Goal: Information Seeking & Learning: Learn about a topic

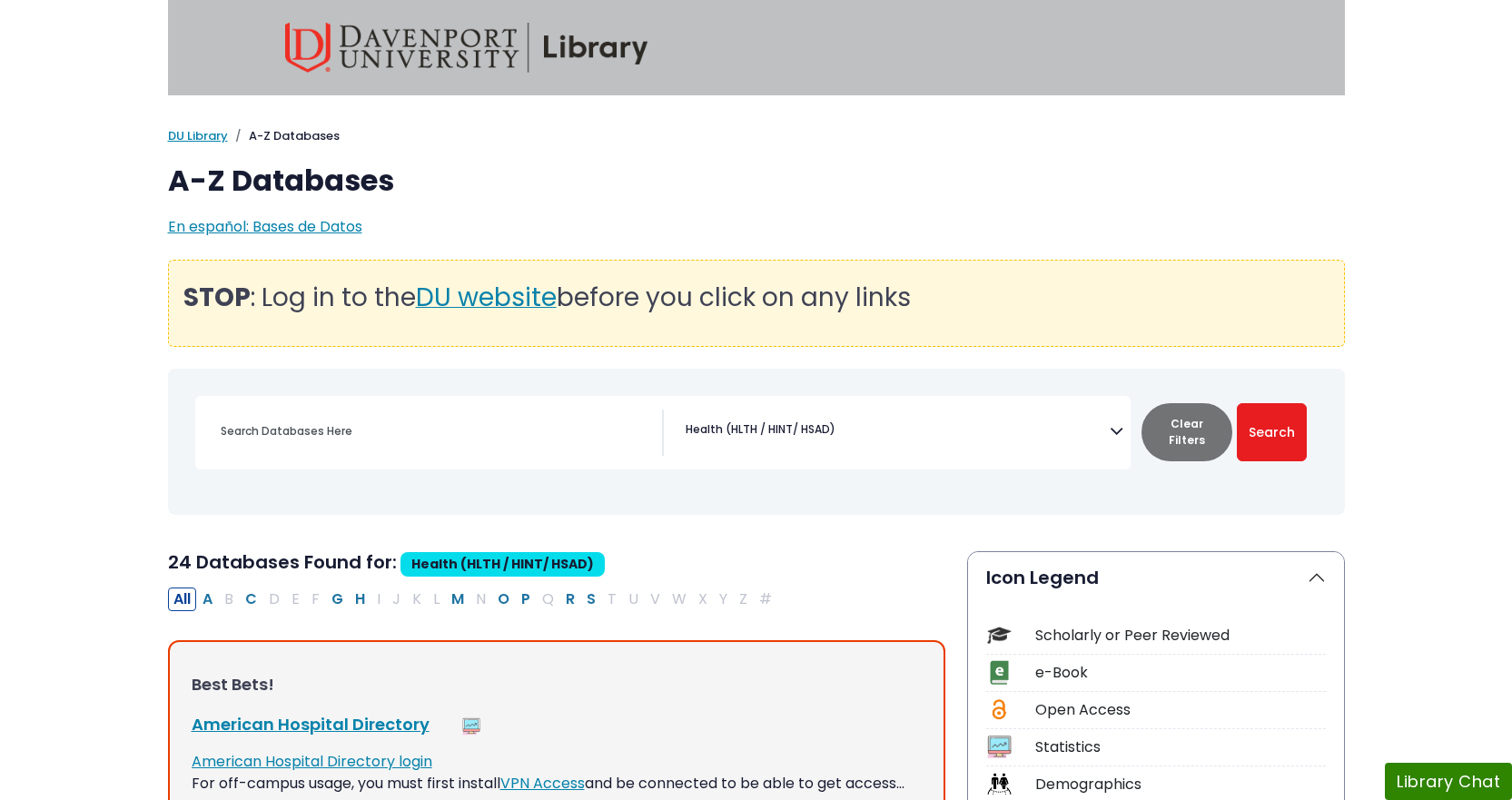
select select "219061"
click at [210, 135] on link "DU Library" at bounding box center [198, 136] width 60 height 17
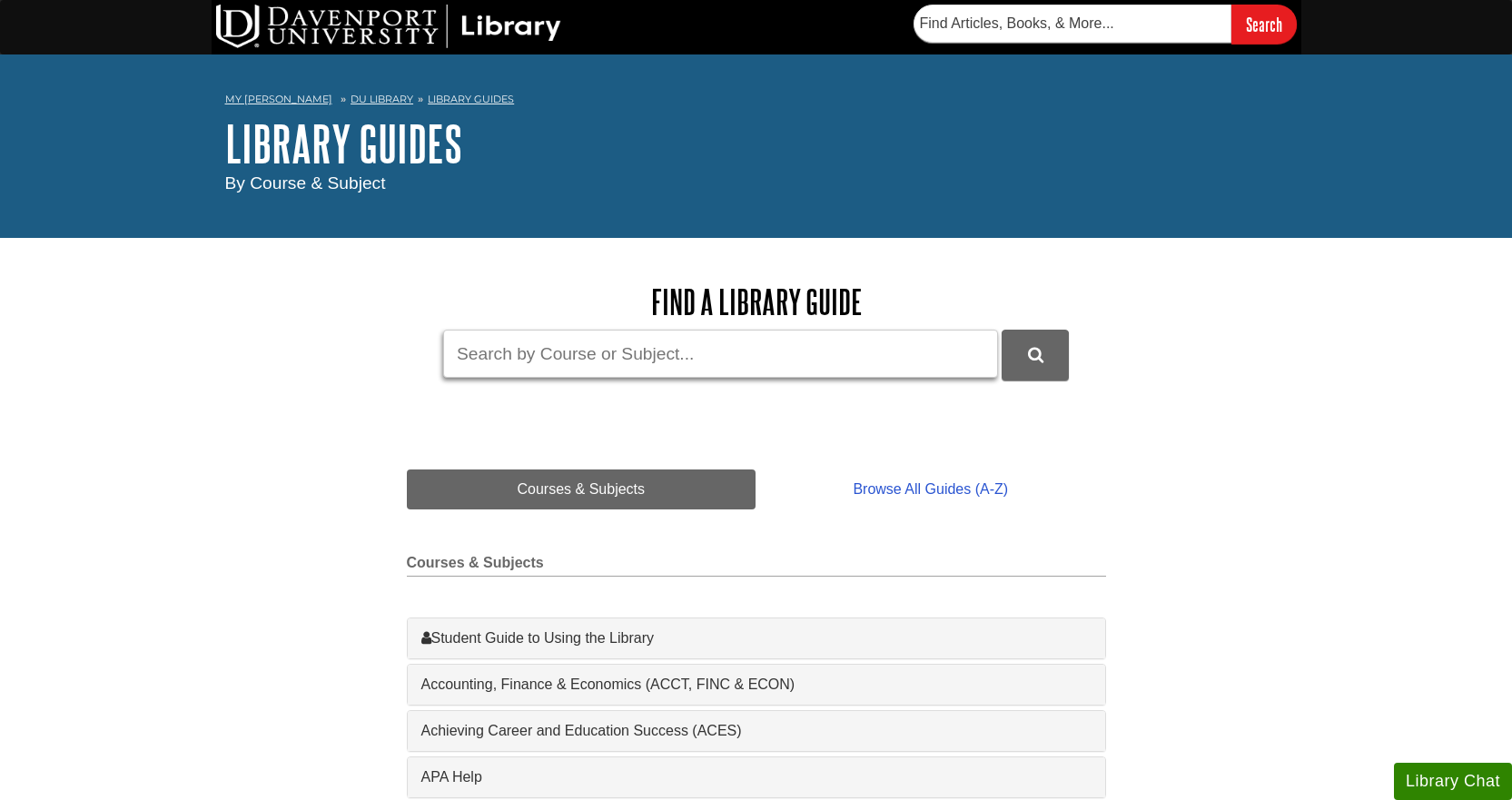
click at [710, 344] on input "Guide Search Terms" at bounding box center [720, 353] width 555 height 48
type input "Capstone Coach for Nursing Excellence"
click at [1042, 362] on icon "DU Library Guides Search" at bounding box center [1036, 354] width 15 height 16
click at [350, 98] on link "DU Library" at bounding box center [382, 98] width 63 height 12
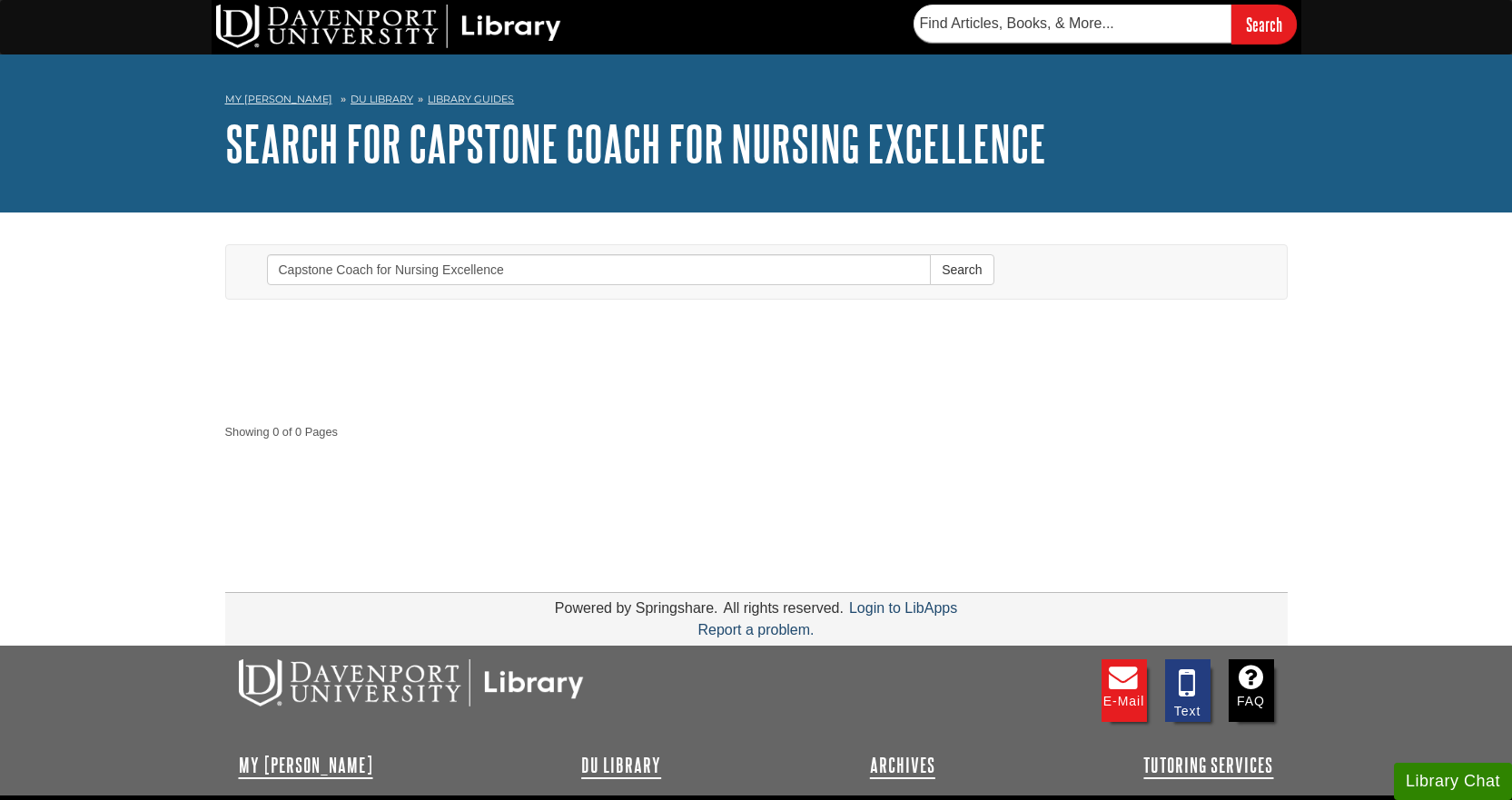
click at [454, 106] on li "Library Guides" at bounding box center [464, 99] width 101 height 15
drag, startPoint x: 452, startPoint y: 95, endPoint x: 494, endPoint y: 111, distance: 44.9
click at [452, 96] on link "Library Guides" at bounding box center [471, 98] width 86 height 12
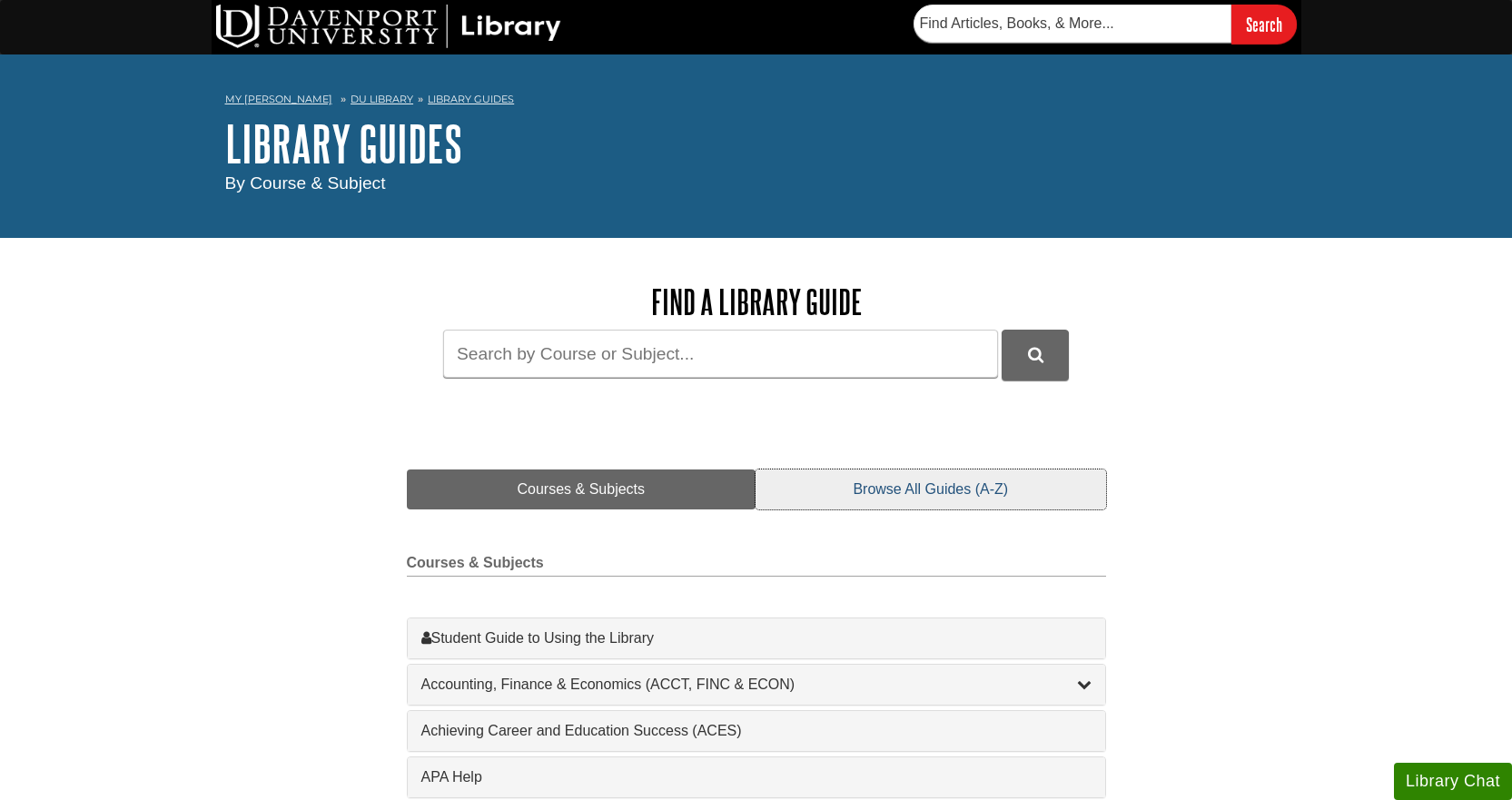
click at [921, 497] on link "Browse All Guides (A-Z)" at bounding box center [930, 490] width 349 height 40
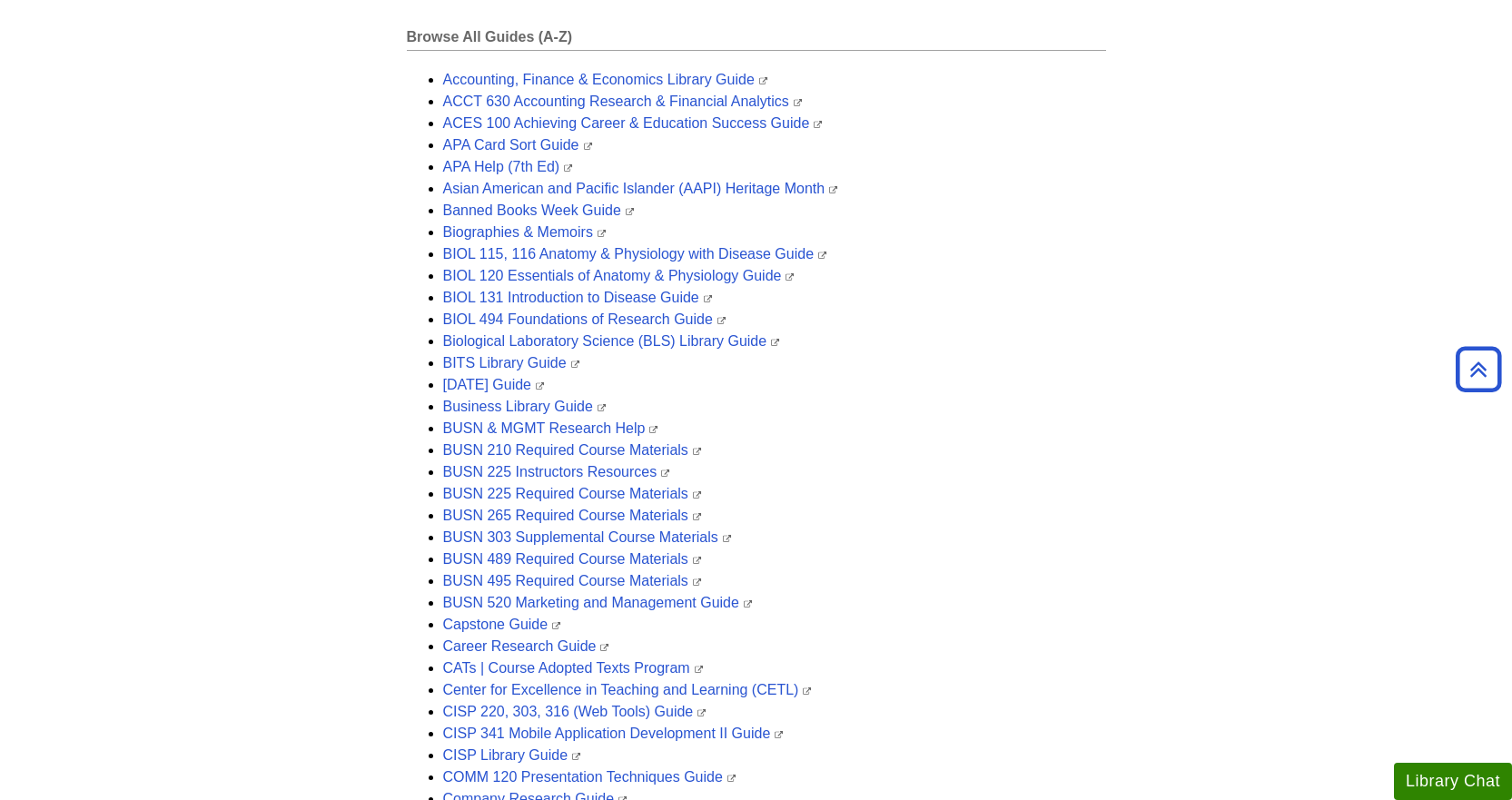
scroll to position [636, 0]
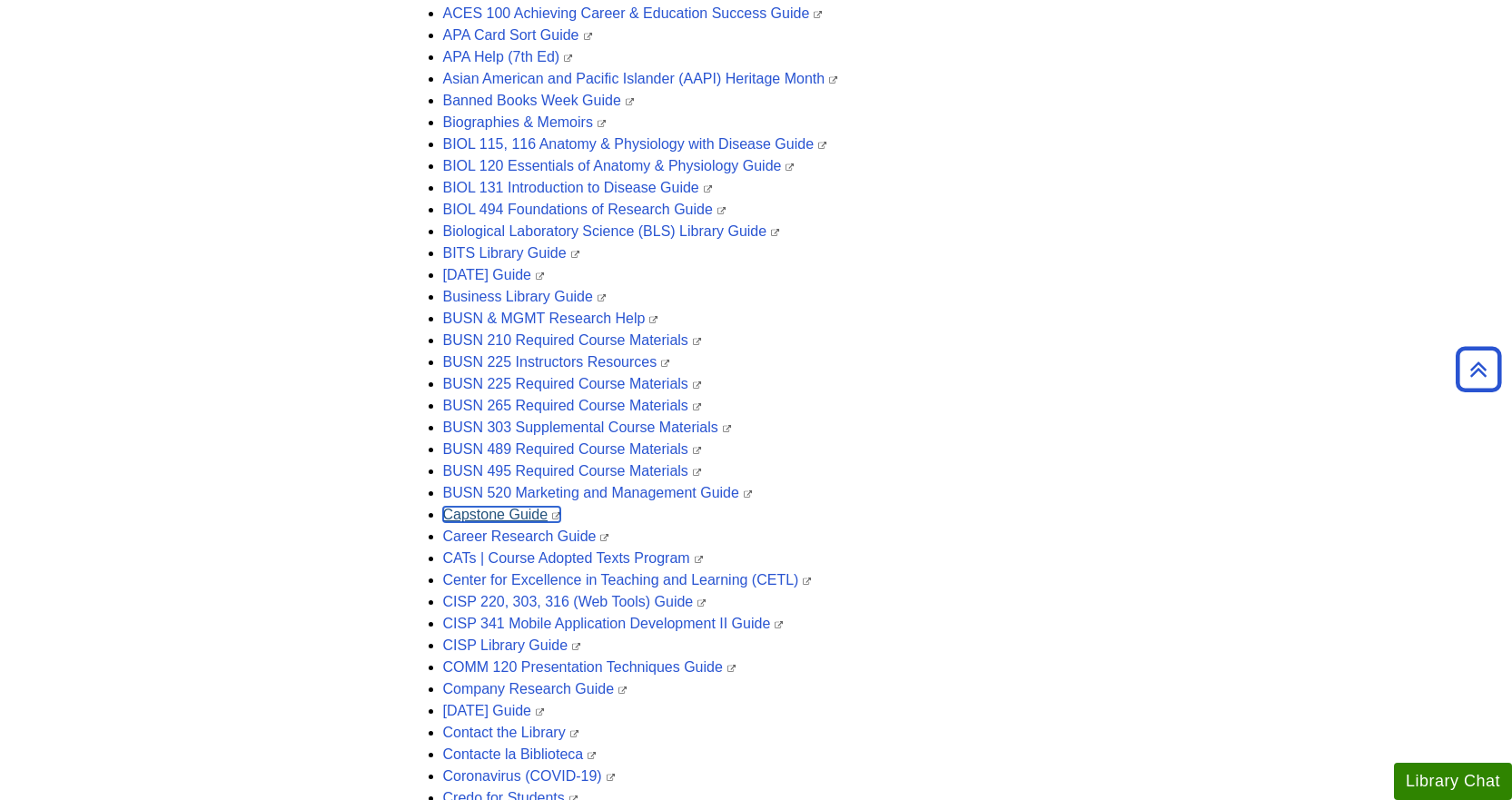
click at [519, 513] on link "Capstone Guide" at bounding box center [502, 515] width 118 height 15
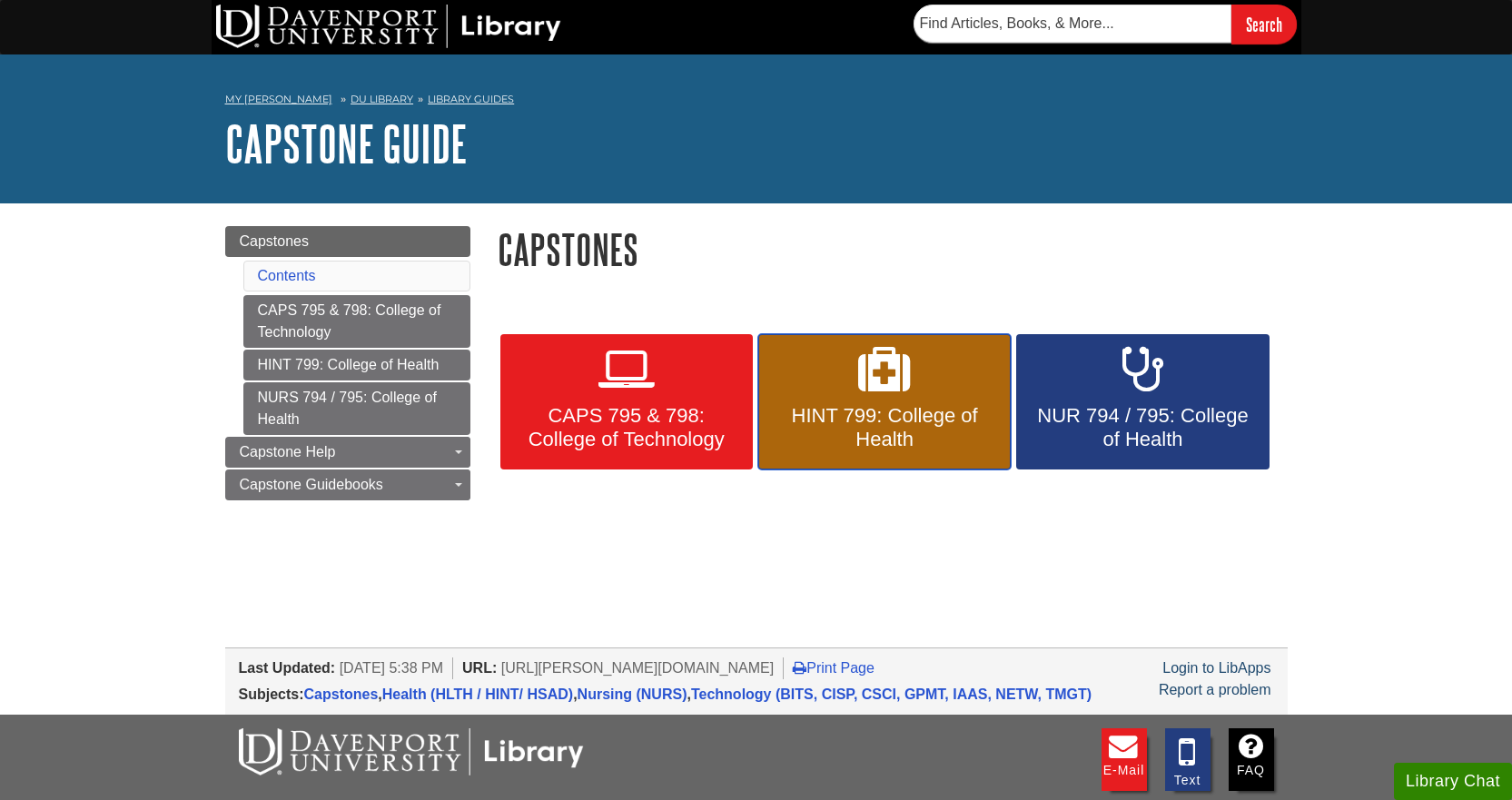
click at [870, 419] on span "HINT 799: College of Health" at bounding box center [885, 427] width 225 height 47
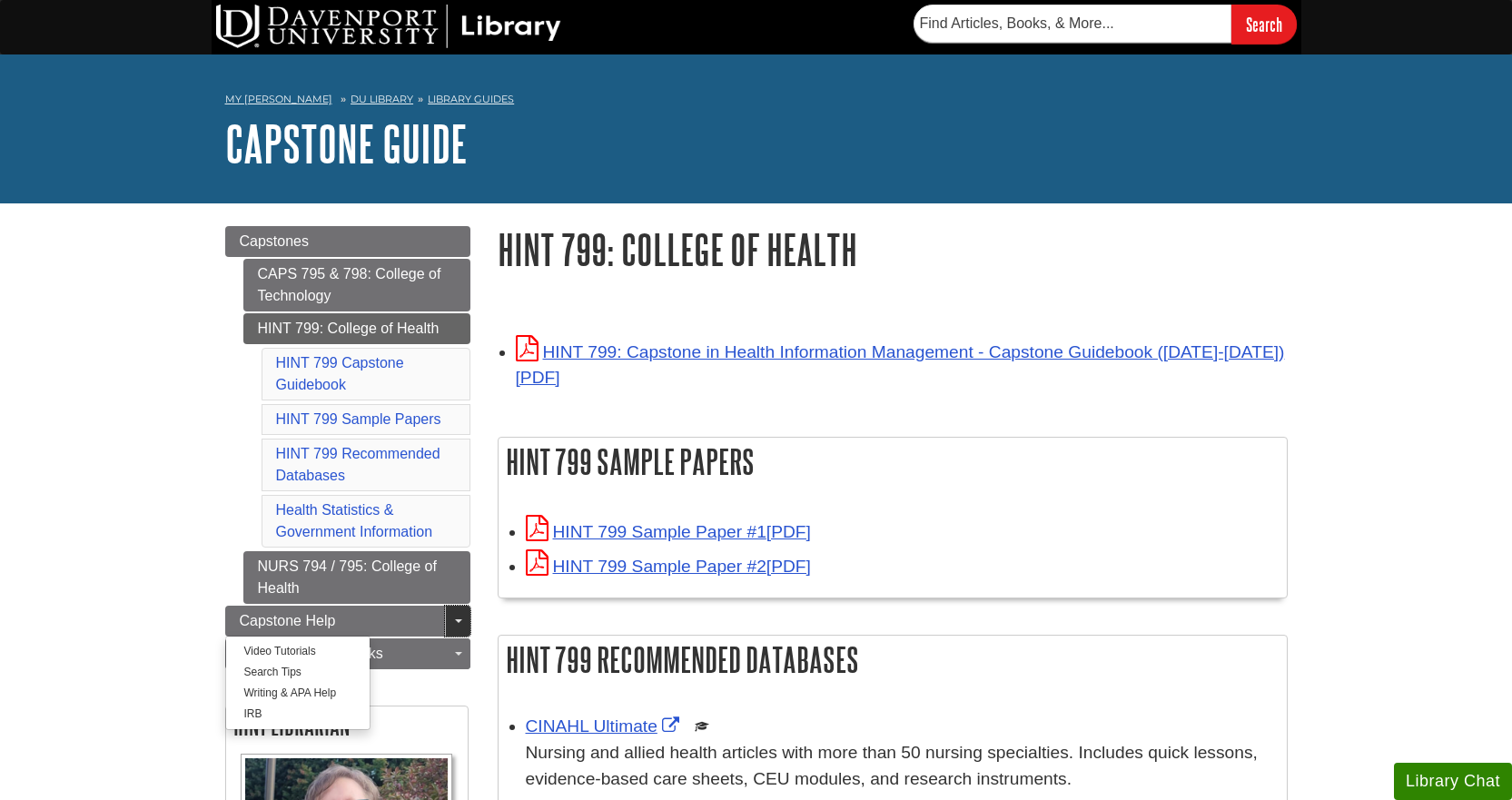
click at [458, 617] on link "Toggle Dropdown" at bounding box center [457, 621] width 26 height 31
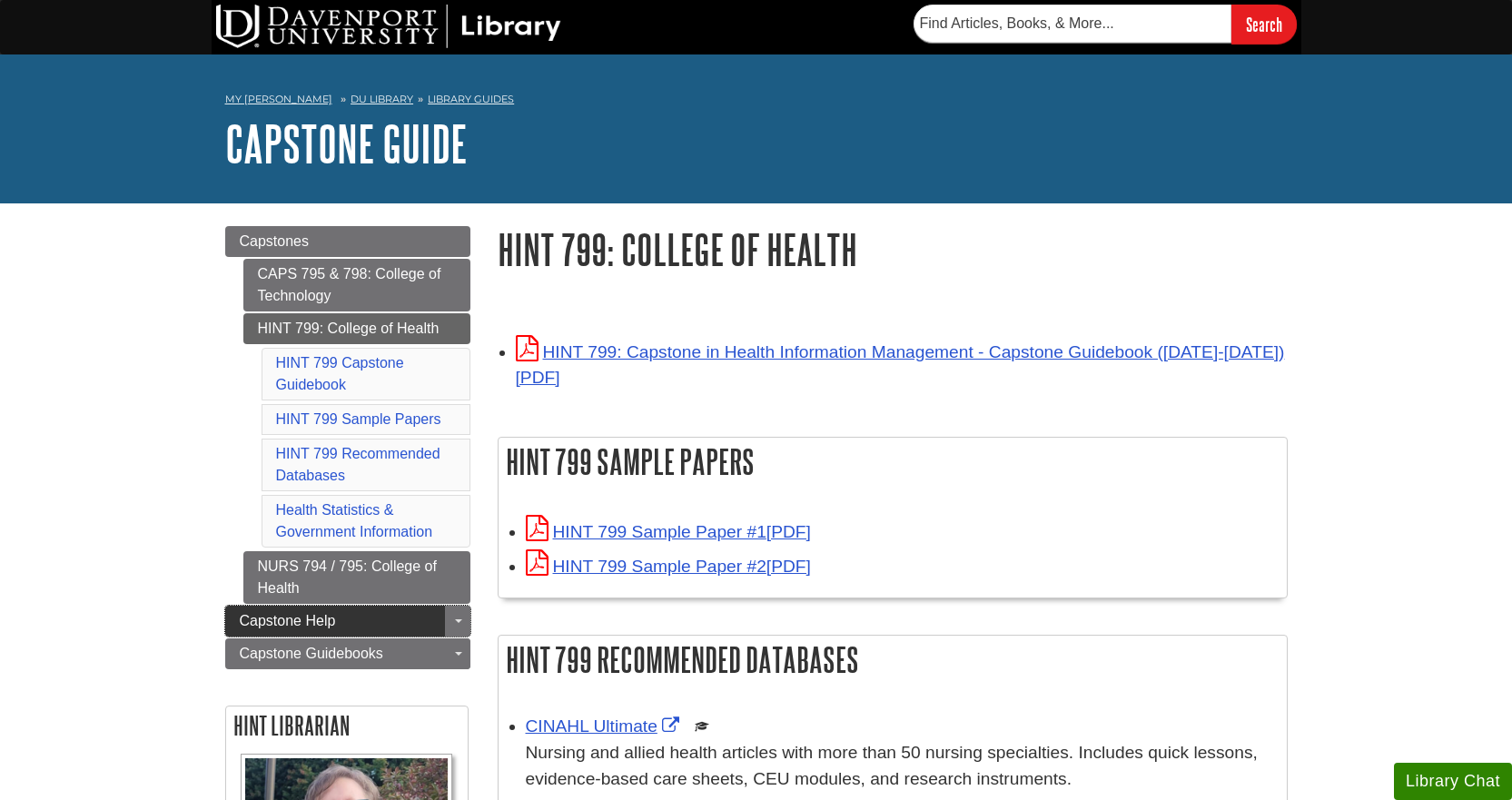
click at [316, 620] on span "Capstone Help" at bounding box center [287, 621] width 96 height 15
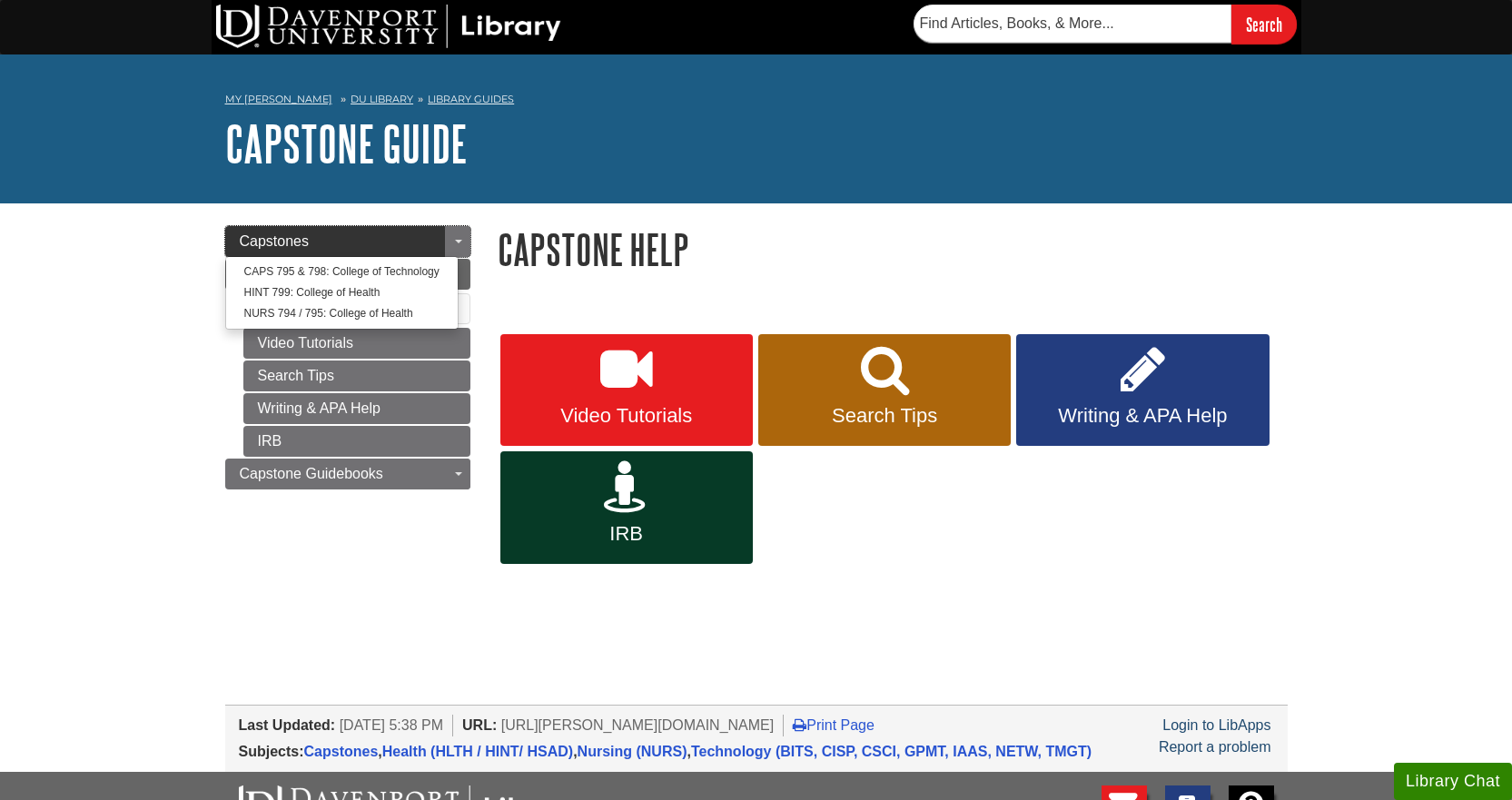
click at [281, 226] on link "Capstones" at bounding box center [347, 242] width 245 height 31
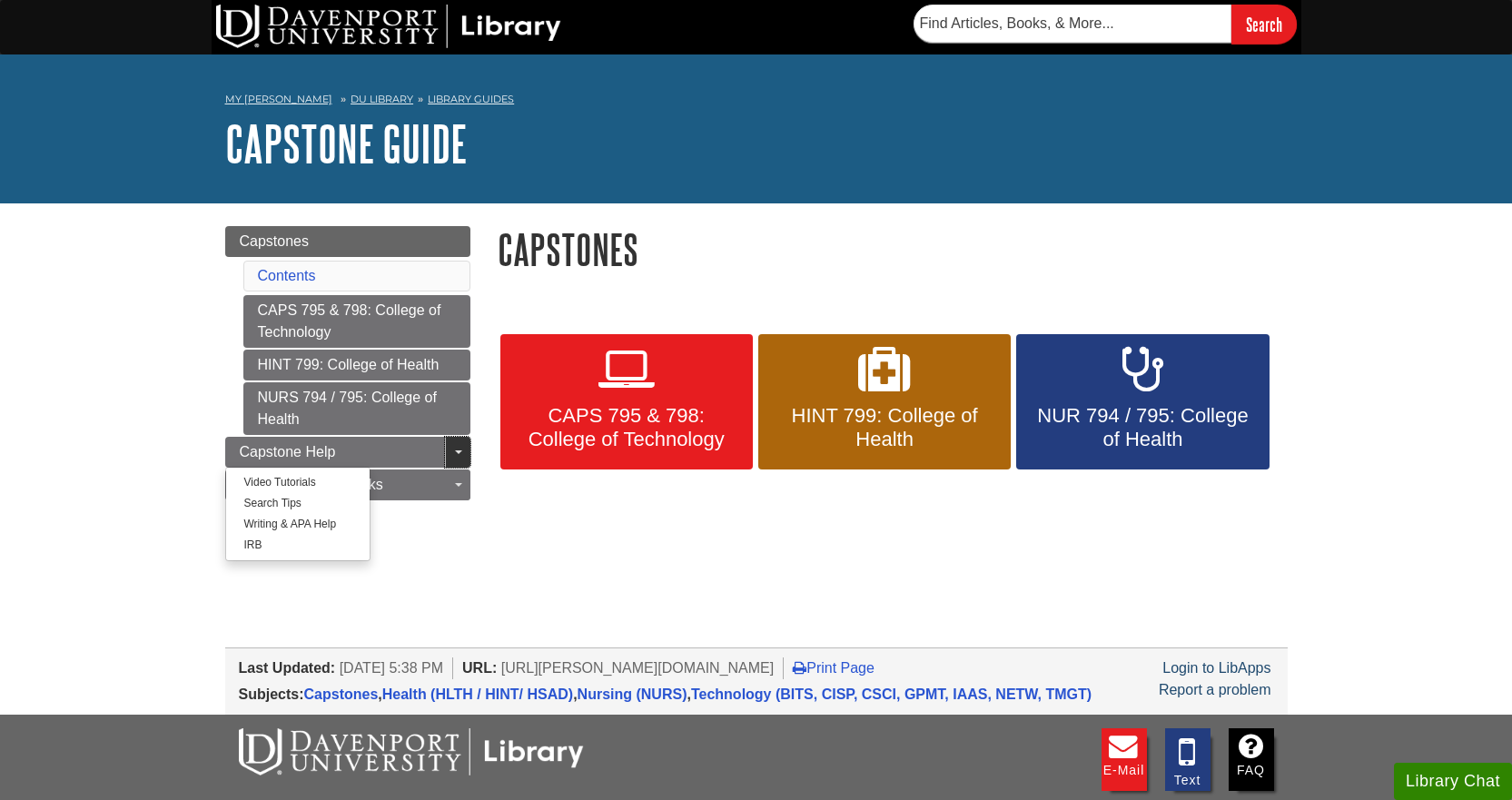
click at [462, 455] on link "Toggle Dropdown" at bounding box center [457, 453] width 26 height 31
click at [462, 454] on link "Toggle Dropdown" at bounding box center [457, 453] width 26 height 31
drag, startPoint x: 368, startPoint y: 599, endPoint x: 383, endPoint y: 600, distance: 15.0
click at [368, 600] on body "Skip to Main Content Search My Davenport DU Library Library Guides Capstone Gui…" at bounding box center [756, 516] width 1512 height 1031
click at [280, 248] on span "Capstones" at bounding box center [274, 241] width 70 height 15
